Goal: Task Accomplishment & Management: Use online tool/utility

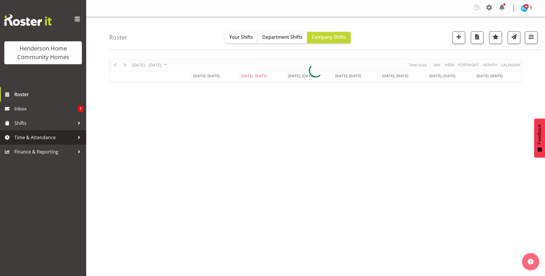
click at [45, 139] on span "Time & Attendance" at bounding box center [44, 137] width 60 height 9
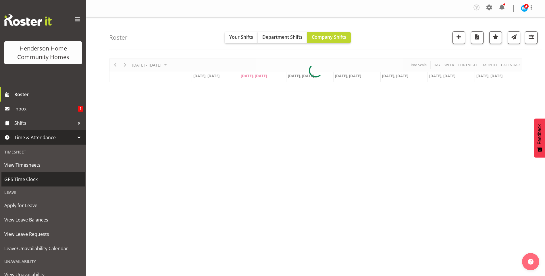
click at [26, 176] on span "GPS Time Clock" at bounding box center [43, 179] width 78 height 9
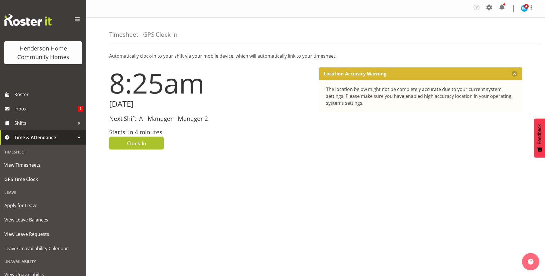
click at [139, 142] on span "Clock In" at bounding box center [136, 143] width 19 height 7
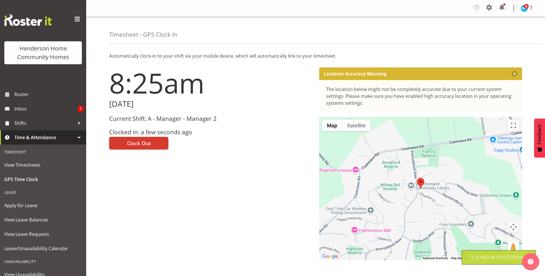
click at [522, 8] on img at bounding box center [523, 8] width 7 height 7
click at [504, 32] on link "Log Out" at bounding box center [506, 31] width 55 height 10
